Goal: Check status

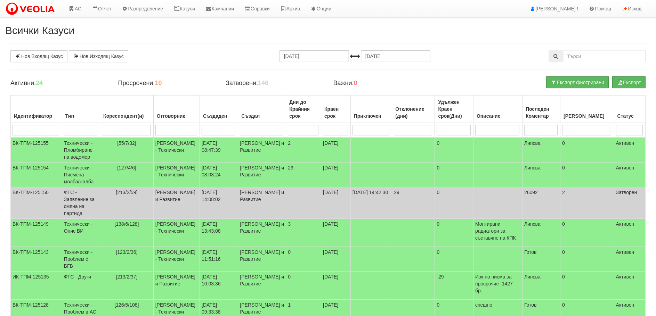
click at [171, 131] on input "search" at bounding box center [176, 130] width 42 height 10
type input "а"
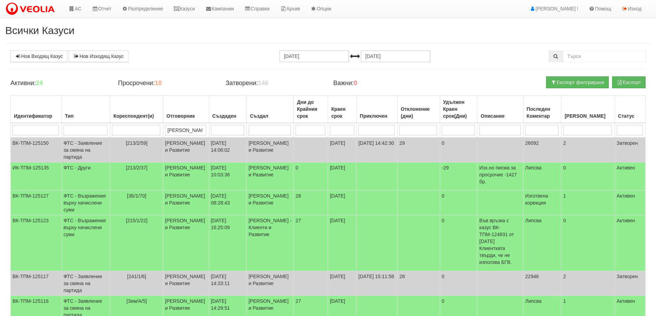
type input "ан"
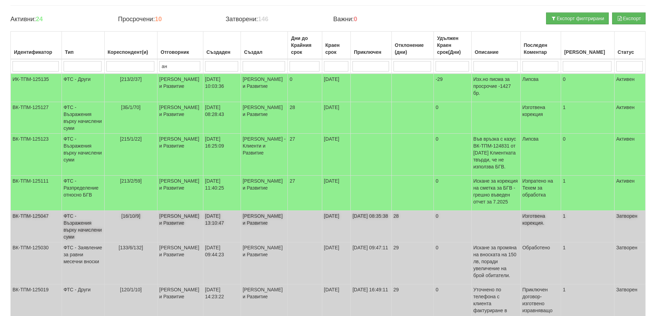
scroll to position [70, 0]
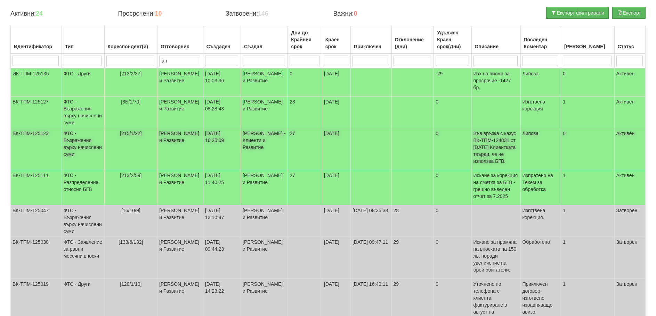
type input "ан"
click at [80, 149] on td "ФТС - Възражения върху начислени суми" at bounding box center [83, 149] width 43 height 42
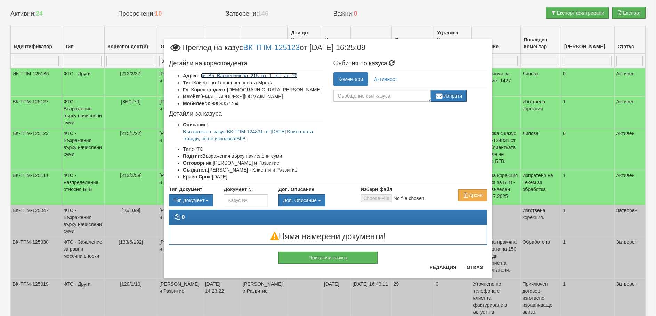
click at [265, 74] on link "кв. Вл. Варненчик бл. 215, вх. 1, ет. , ап. 22" at bounding box center [249, 76] width 97 height 6
click at [467, 260] on div "Приключи казуса" at bounding box center [328, 254] width 329 height 19
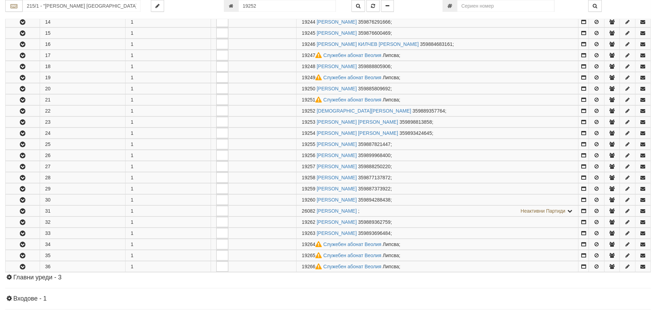
scroll to position [371, 0]
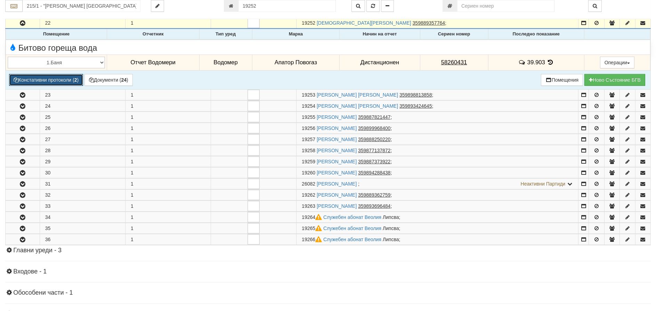
click at [48, 79] on button "Констативни протоколи ( 2 )" at bounding box center [46, 80] width 74 height 12
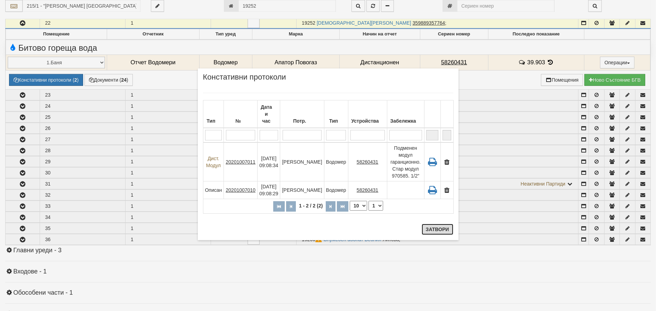
click at [440, 228] on button "Затвори" at bounding box center [438, 229] width 32 height 11
